Goal: Transaction & Acquisition: Purchase product/service

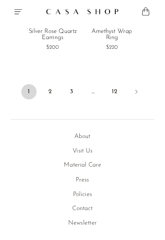
scroll to position [2390, 0]
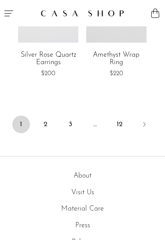
click at [44, 118] on link "2" at bounding box center [46, 125] width 18 height 18
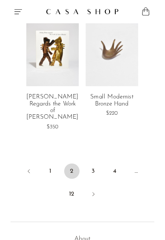
scroll to position [2364, 0]
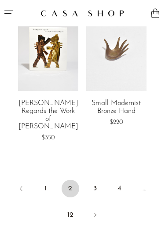
click at [93, 180] on link "3" at bounding box center [95, 189] width 18 height 18
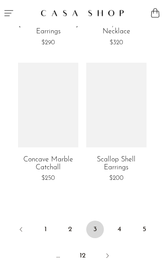
scroll to position [2317, 0]
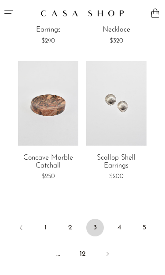
click at [118, 219] on link "4" at bounding box center [120, 228] width 18 height 18
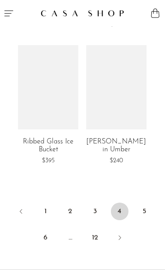
scroll to position [2291, 0]
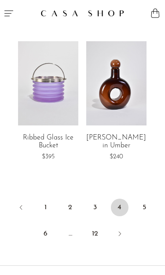
click at [146, 204] on link "5" at bounding box center [144, 208] width 18 height 18
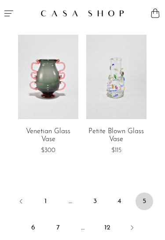
scroll to position [2297, 0]
click at [33, 220] on link "6" at bounding box center [34, 228] width 18 height 18
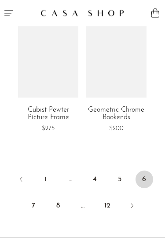
scroll to position [2335, 0]
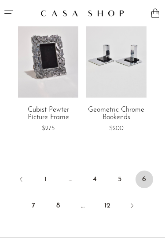
click at [33, 197] on link "7" at bounding box center [34, 206] width 18 height 18
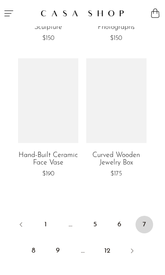
scroll to position [2322, 0]
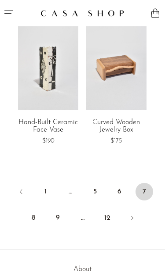
click at [30, 210] on link "8" at bounding box center [34, 219] width 18 height 18
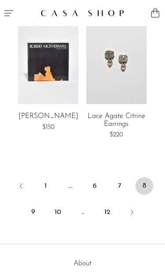
scroll to position [2320, 0]
click at [28, 206] on link "9" at bounding box center [34, 213] width 18 height 18
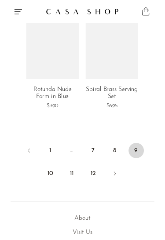
scroll to position [2346, 0]
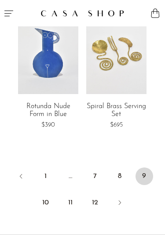
click at [46, 194] on link "10" at bounding box center [46, 203] width 18 height 18
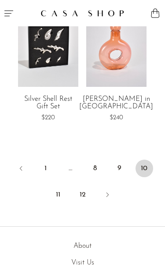
scroll to position [2363, 0]
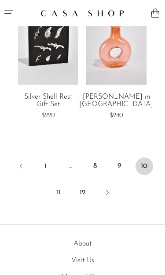
click at [58, 184] on link "11" at bounding box center [58, 193] width 18 height 18
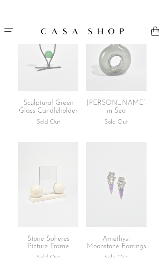
scroll to position [1376, 0]
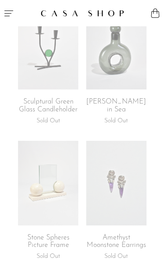
click at [126, 196] on link at bounding box center [116, 183] width 60 height 84
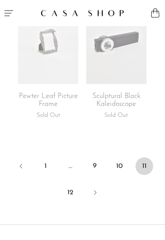
scroll to position [2333, 0]
click at [70, 188] on link "12" at bounding box center [71, 193] width 18 height 18
